Goal: Task Accomplishment & Management: Use online tool/utility

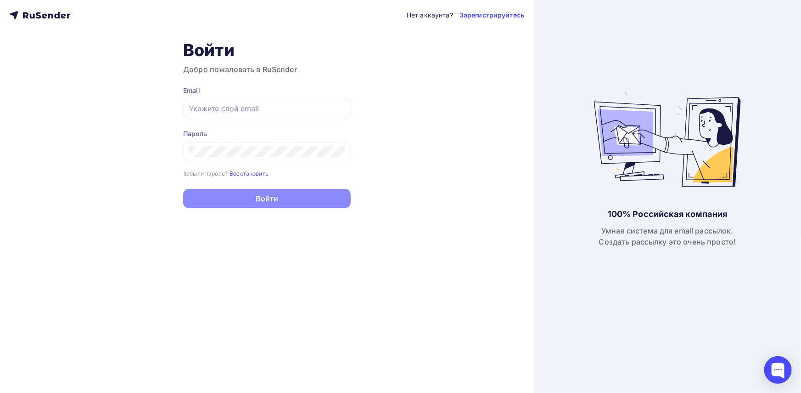
type input "[EMAIL_ADDRESS][DOMAIN_NAME]"
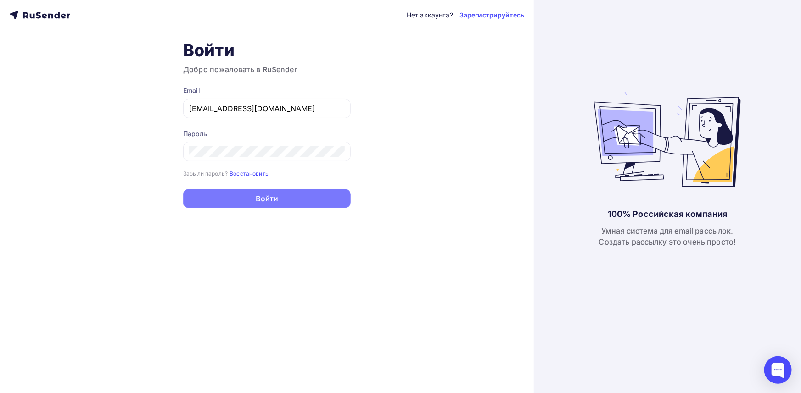
click at [276, 201] on button "Войти" at bounding box center [267, 198] width 168 height 19
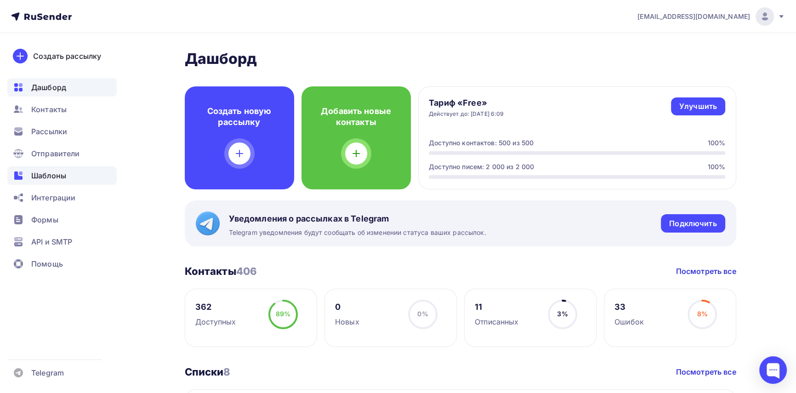
click at [45, 170] on span "Шаблоны" at bounding box center [48, 175] width 35 height 11
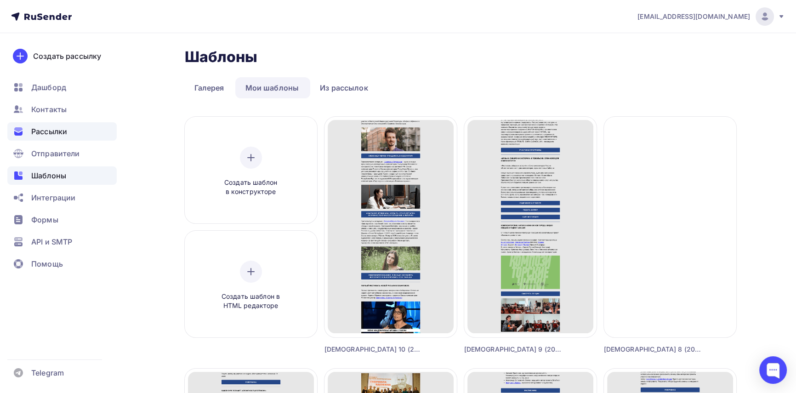
click at [63, 129] on span "Рассылки" at bounding box center [49, 131] width 36 height 11
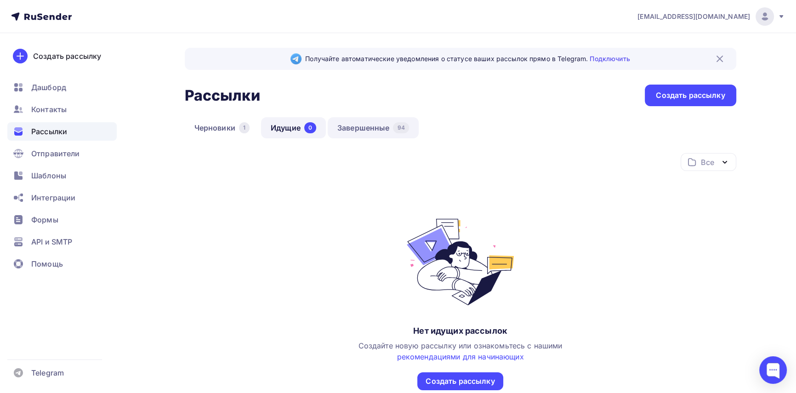
click at [363, 128] on link "Завершенные 94" at bounding box center [372, 127] width 91 height 21
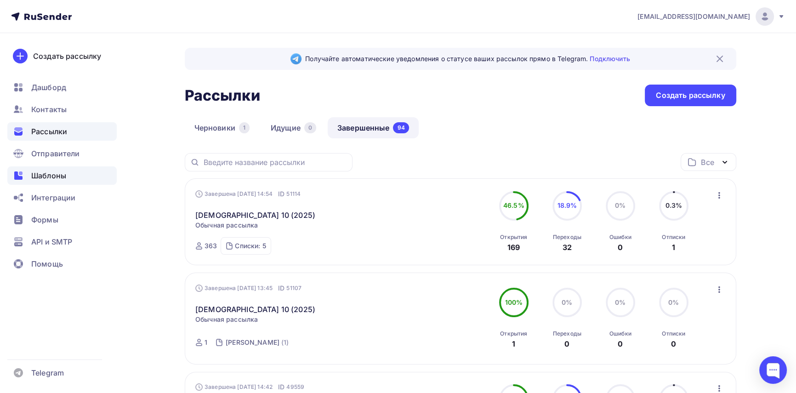
click at [41, 174] on span "Шаблоны" at bounding box center [48, 175] width 35 height 11
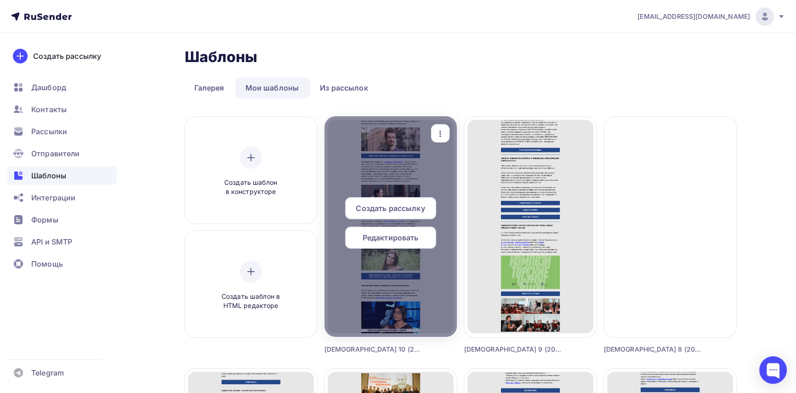
click at [437, 128] on icon "button" at bounding box center [440, 133] width 11 height 11
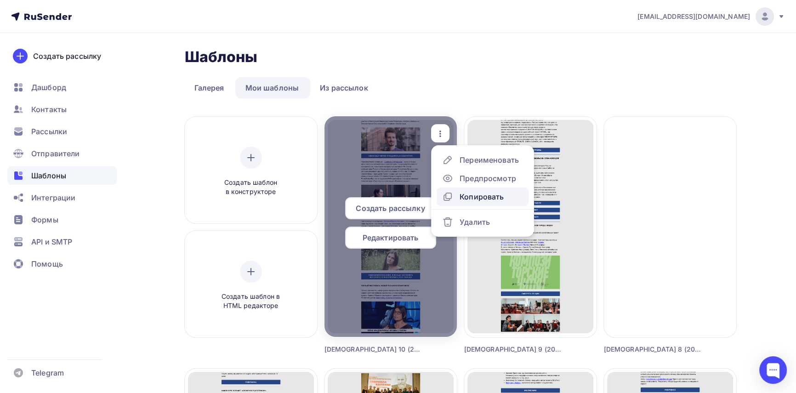
click at [479, 195] on div "Копировать" at bounding box center [481, 196] width 44 height 11
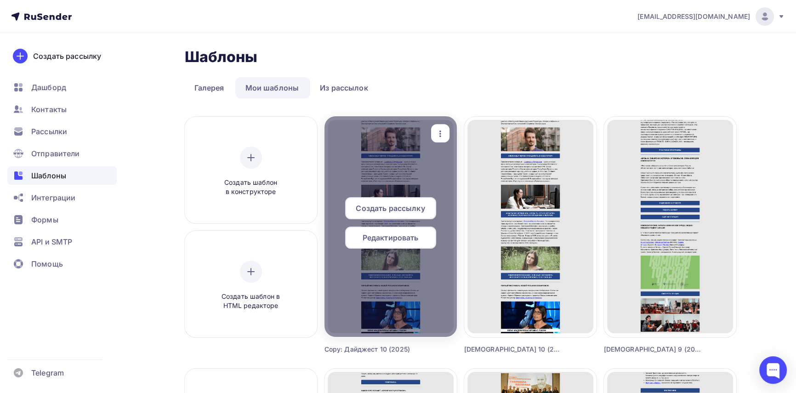
click at [435, 133] on icon "button" at bounding box center [440, 133] width 11 height 11
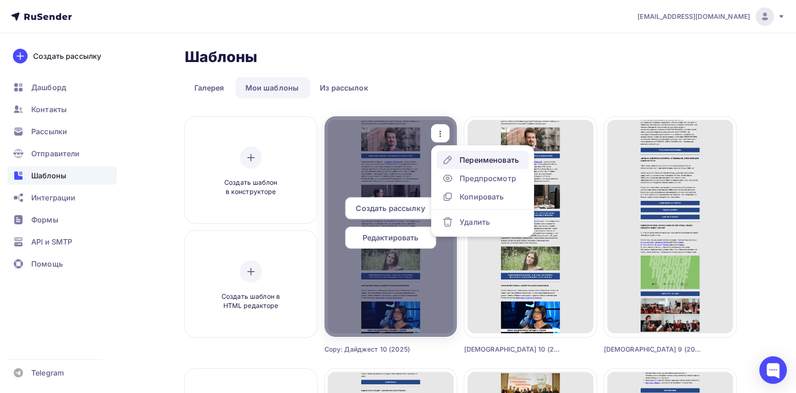
click at [465, 159] on div "Переименовать" at bounding box center [488, 159] width 59 height 11
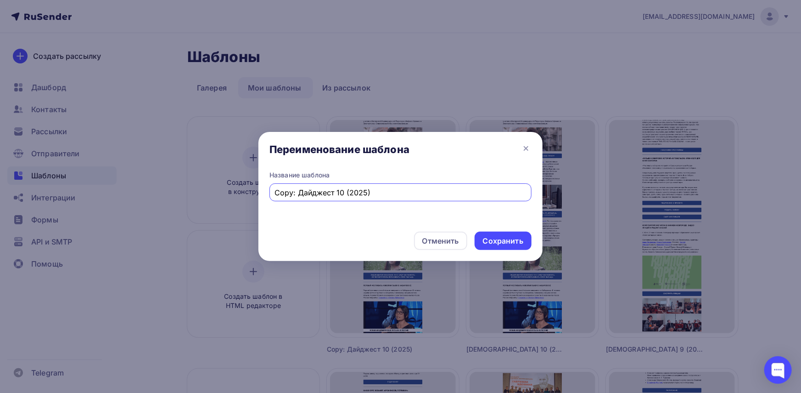
drag, startPoint x: 336, startPoint y: 191, endPoint x: 341, endPoint y: 191, distance: 5.1
click at [341, 191] on input "Copy: Дайджест 10 (2025)" at bounding box center [401, 192] width 252 height 11
drag, startPoint x: 299, startPoint y: 189, endPoint x: 269, endPoint y: 192, distance: 29.6
click at [270, 192] on div "Copy: Дайджест 11 (2025)" at bounding box center [401, 192] width 262 height 18
type input "[DEMOGRAPHIC_DATA] 11 (2025)"
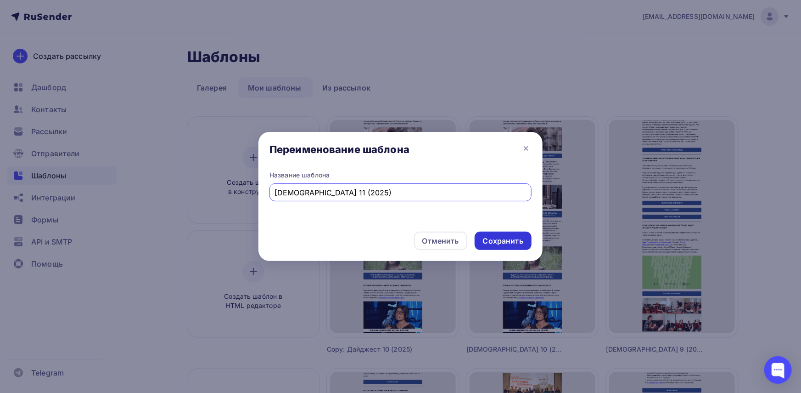
click at [485, 243] on div "Сохранить" at bounding box center [503, 241] width 40 height 11
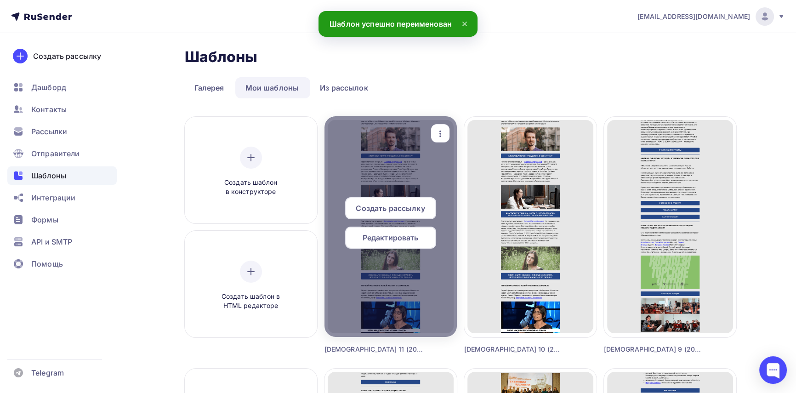
click at [412, 239] on span "Редактировать" at bounding box center [390, 237] width 56 height 11
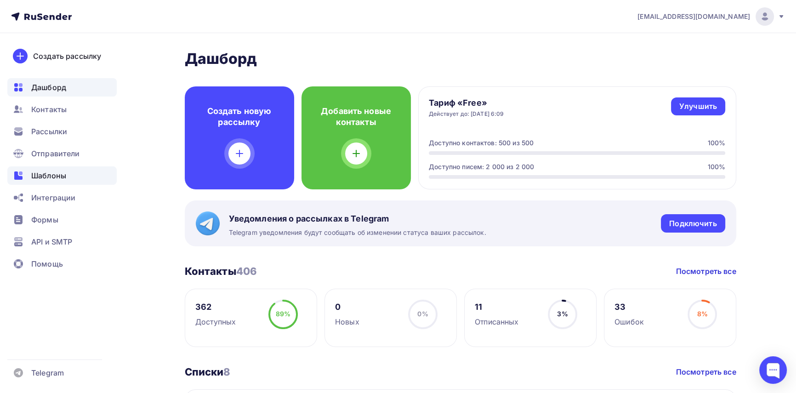
click at [56, 175] on span "Шаблоны" at bounding box center [48, 175] width 35 height 11
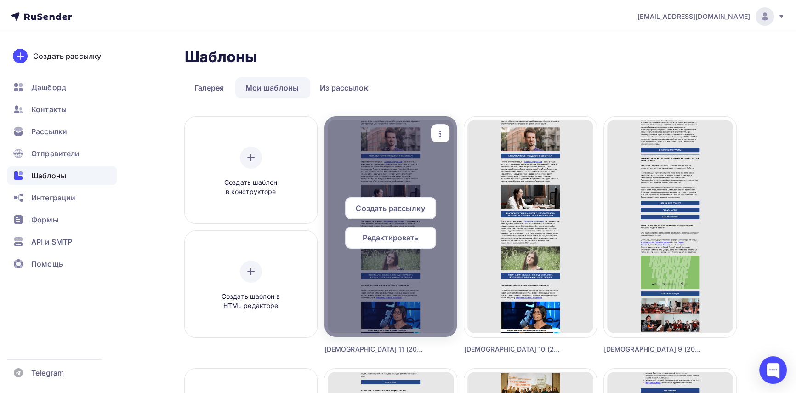
click at [399, 234] on span "Редактировать" at bounding box center [390, 237] width 56 height 11
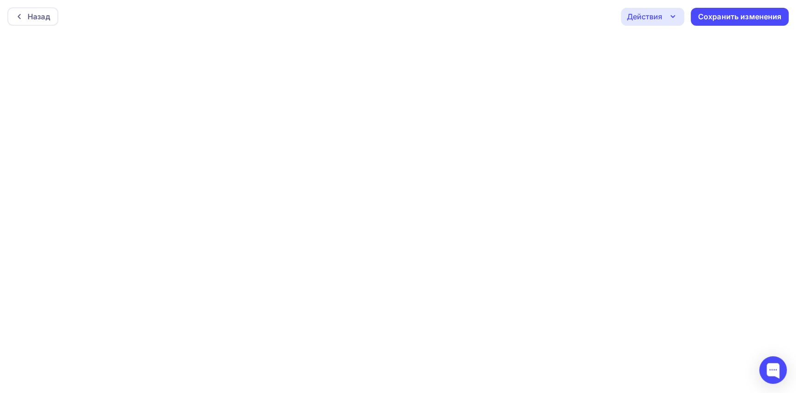
click at [675, 22] on div "Действия" at bounding box center [652, 17] width 63 height 18
click at [630, 17] on div "Действия" at bounding box center [643, 16] width 35 height 11
click at [710, 17] on div "Сохранить изменения" at bounding box center [740, 16] width 84 height 11
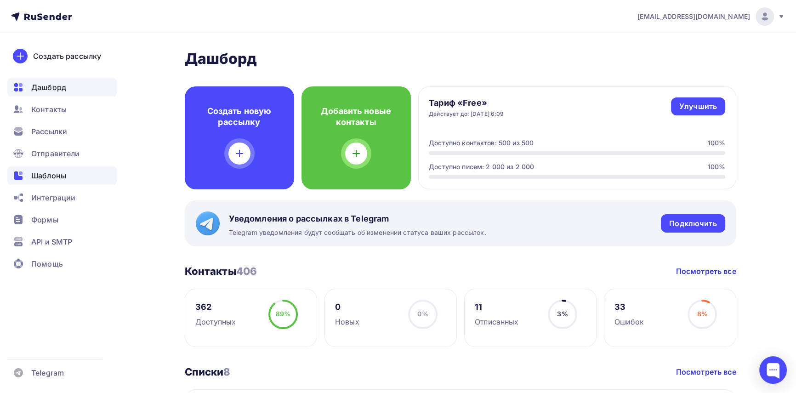
click at [49, 177] on span "Шаблоны" at bounding box center [48, 175] width 35 height 11
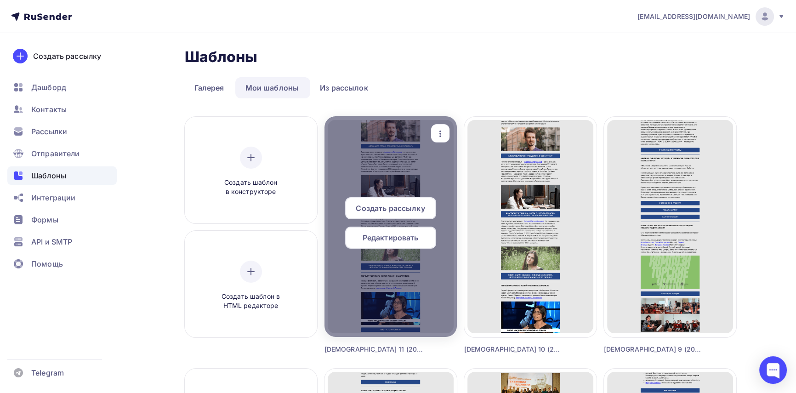
click at [395, 239] on span "Редактировать" at bounding box center [390, 237] width 56 height 11
